Goal: Information Seeking & Learning: Learn about a topic

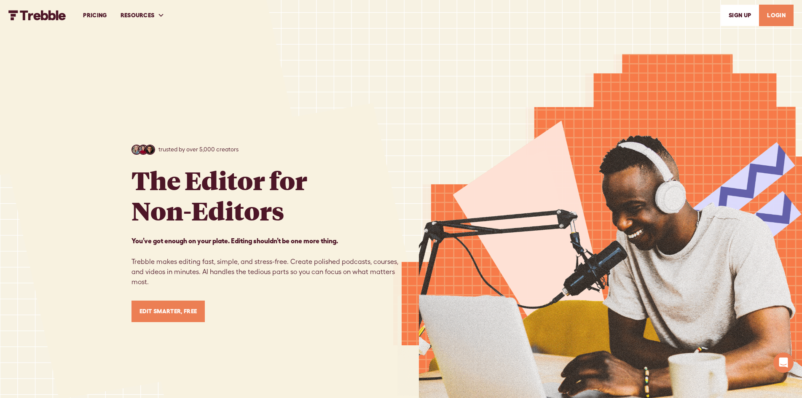
click at [99, 11] on link "PRICING" at bounding box center [94, 15] width 37 height 29
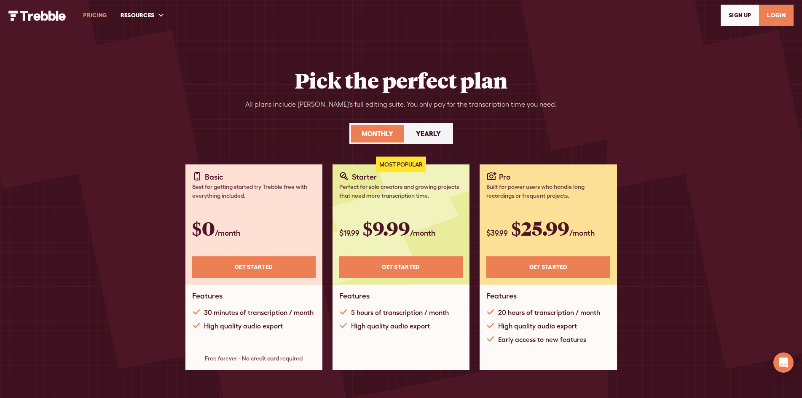
click at [45, 16] on img "home" at bounding box center [37, 16] width 58 height 10
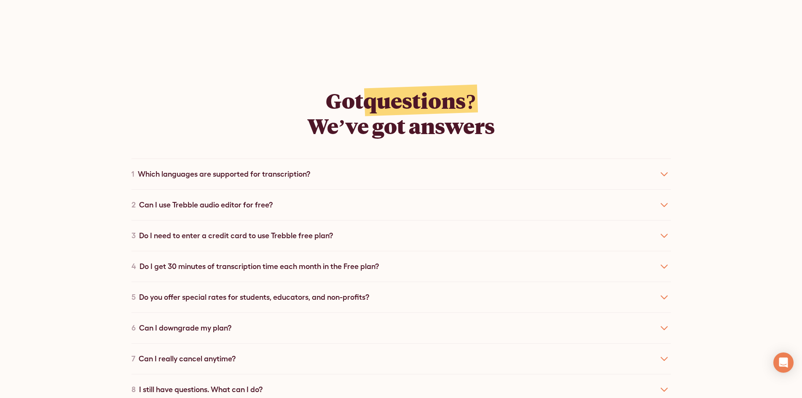
scroll to position [4595, 0]
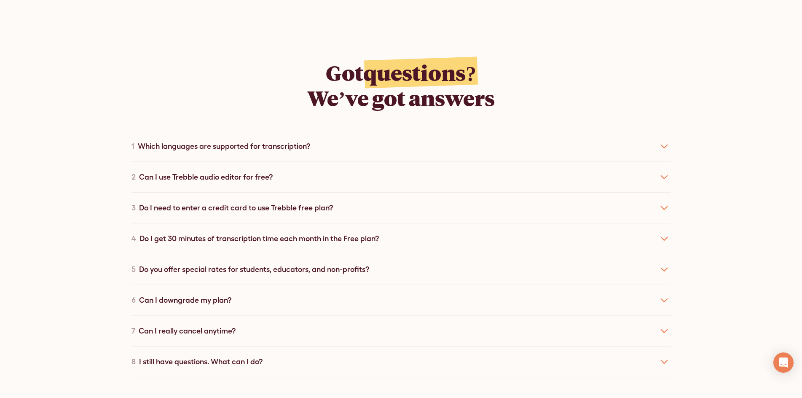
click at [220, 177] on div "Can I use Trebble audio editor for free?" at bounding box center [206, 176] width 134 height 11
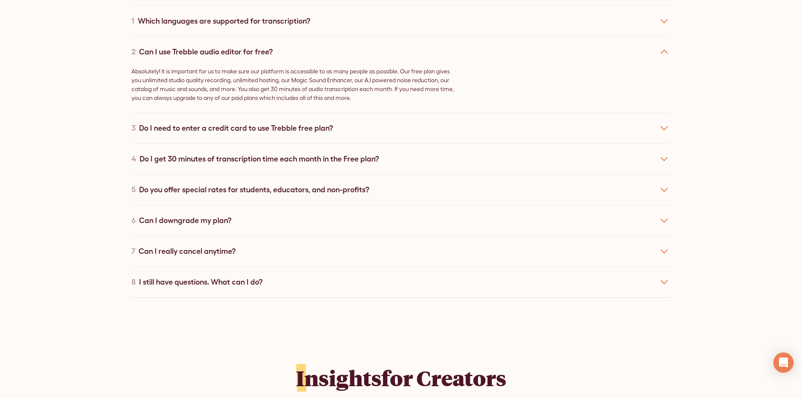
scroll to position [4721, 0]
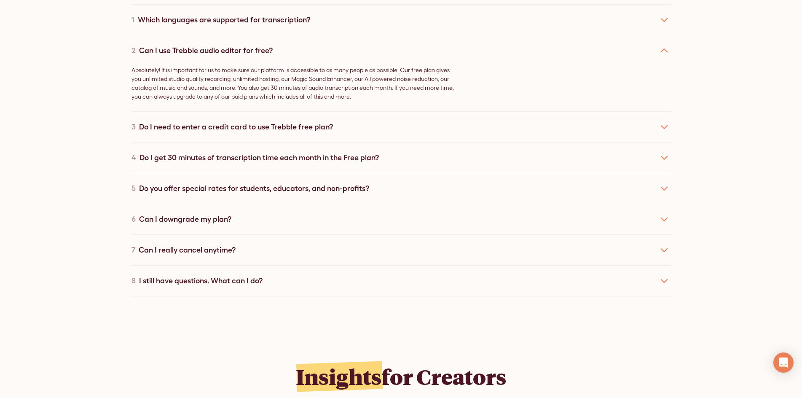
click at [204, 126] on div "Do I need to enter a credit card to use Trebble free plan?" at bounding box center [236, 126] width 194 height 11
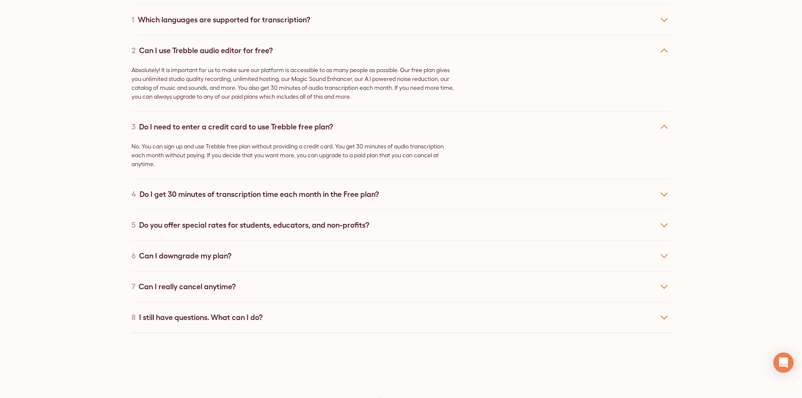
click at [194, 195] on div "Do I get 30 minutes of transcription time each month in the Free plan?" at bounding box center [259, 193] width 239 height 11
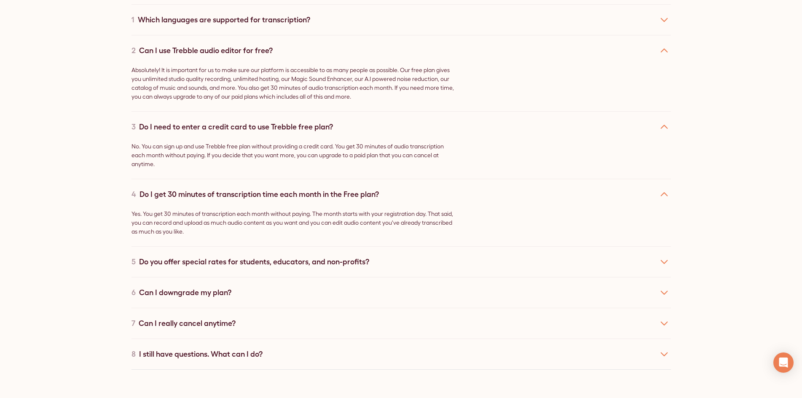
click at [191, 259] on div "Do you offer special rates for students, educators, and non-profits?" at bounding box center [254, 261] width 230 height 11
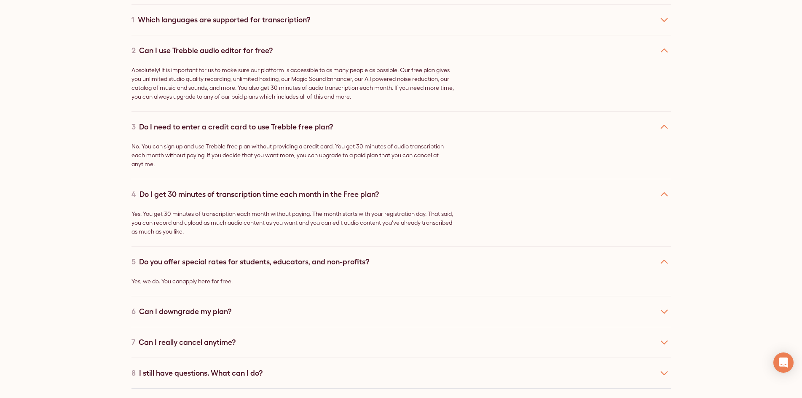
click at [206, 310] on div "Can I downgrade my plan?" at bounding box center [185, 311] width 92 height 11
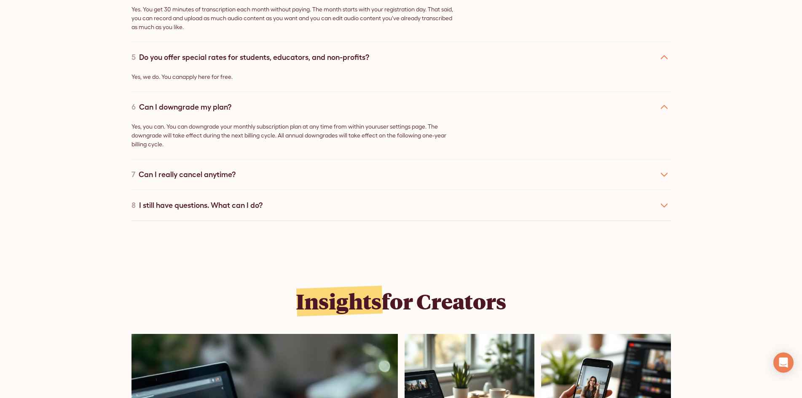
scroll to position [4932, 0]
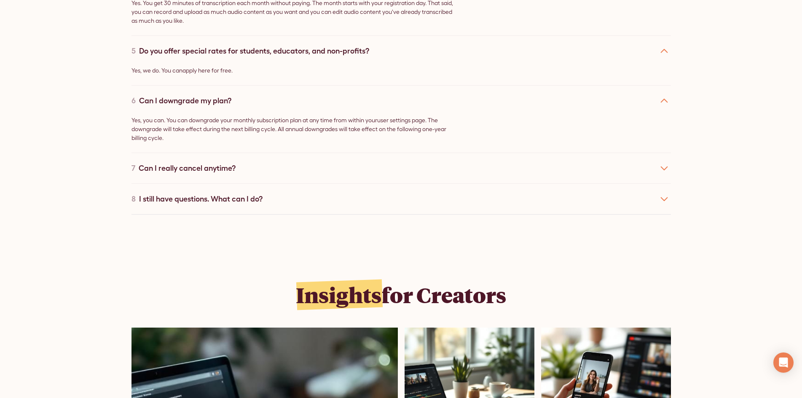
click at [204, 164] on div "Can I really cancel anytime?" at bounding box center [187, 167] width 97 height 11
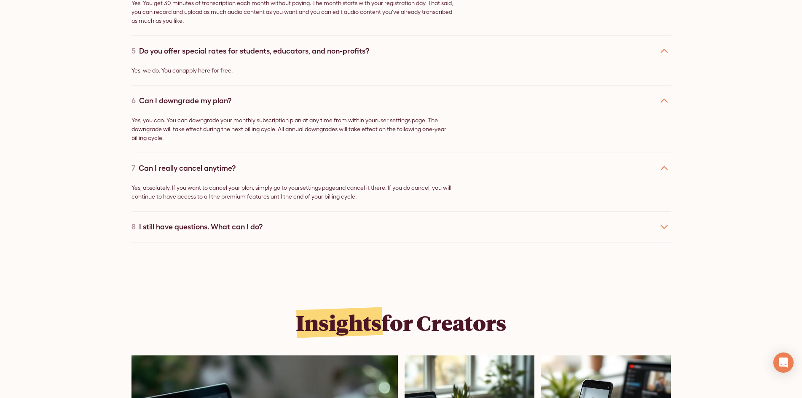
click at [199, 222] on div "I still have questions. What can I do?" at bounding box center [201, 226] width 124 height 11
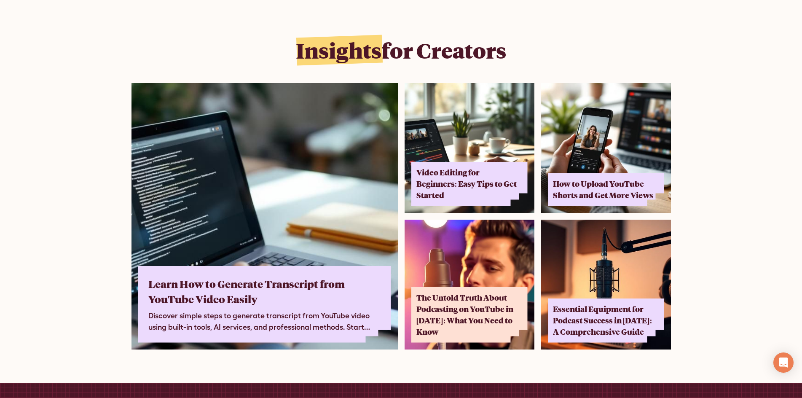
scroll to position [5227, 0]
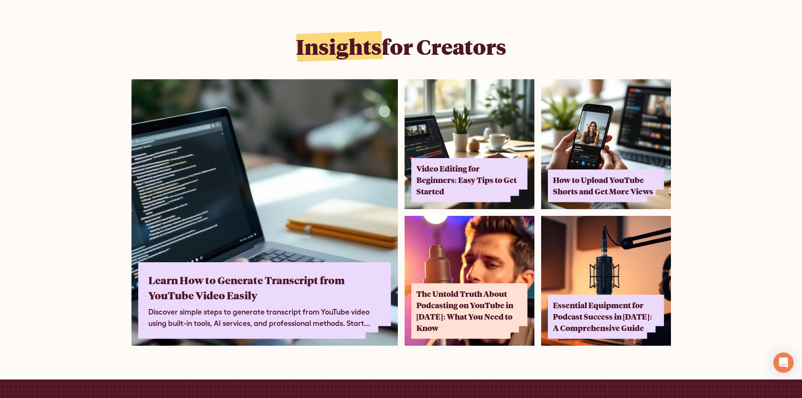
click at [299, 214] on img at bounding box center [265, 212] width 266 height 266
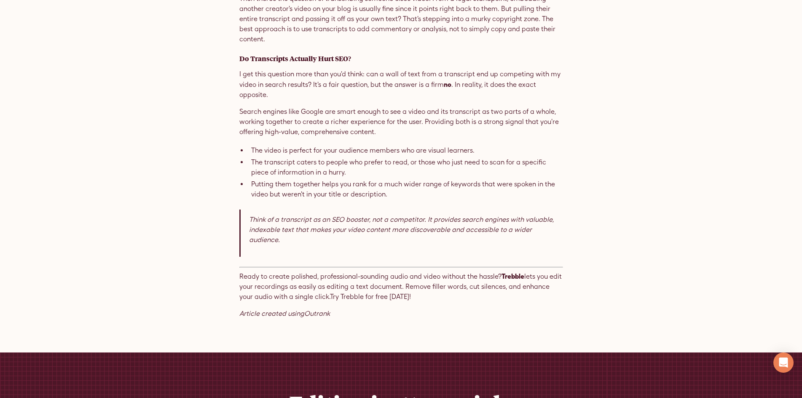
scroll to position [3372, 0]
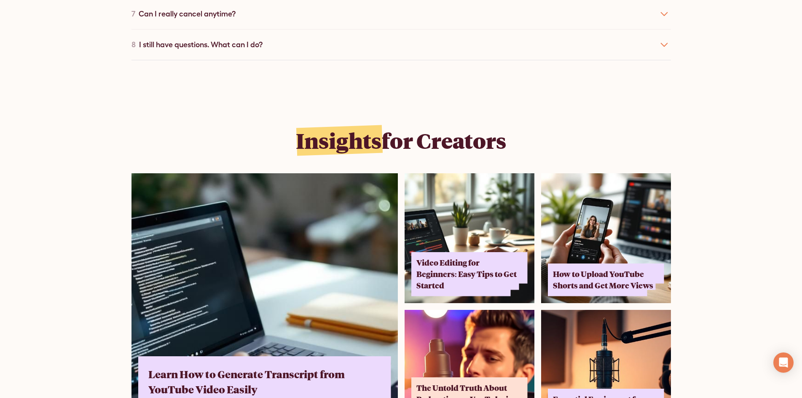
scroll to position [4879, 0]
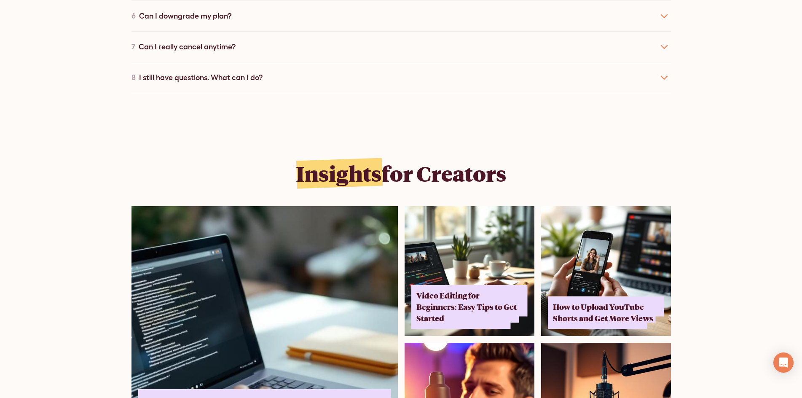
click at [454, 206] on img at bounding box center [470, 271] width 130 height 130
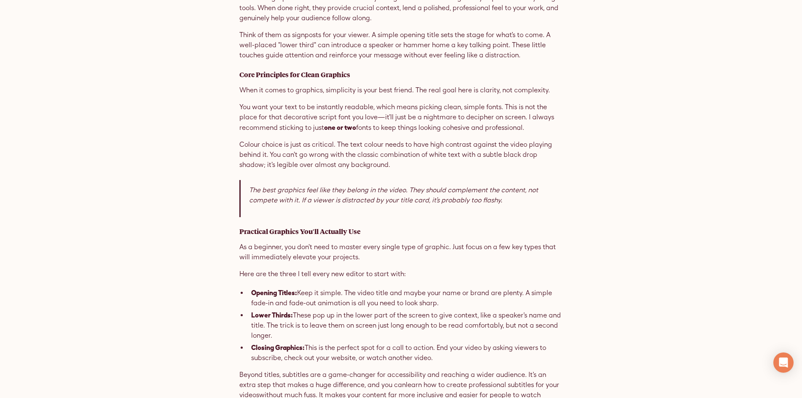
scroll to position [3667, 0]
